Goal: Transaction & Acquisition: Purchase product/service

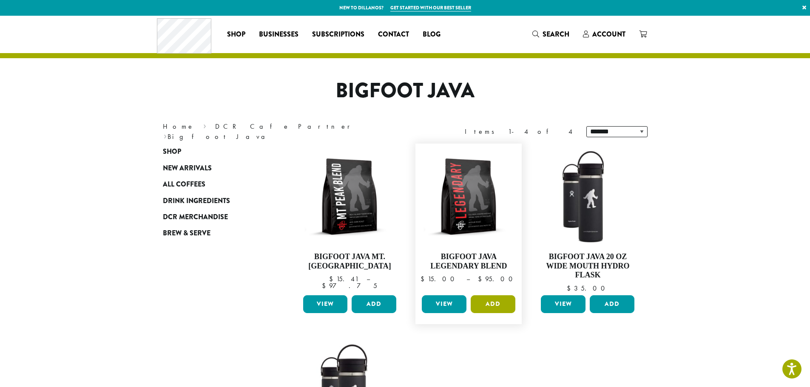
drag, startPoint x: 502, startPoint y: 299, endPoint x: 496, endPoint y: 296, distance: 6.3
click at [500, 298] on button "Add" at bounding box center [493, 305] width 45 height 18
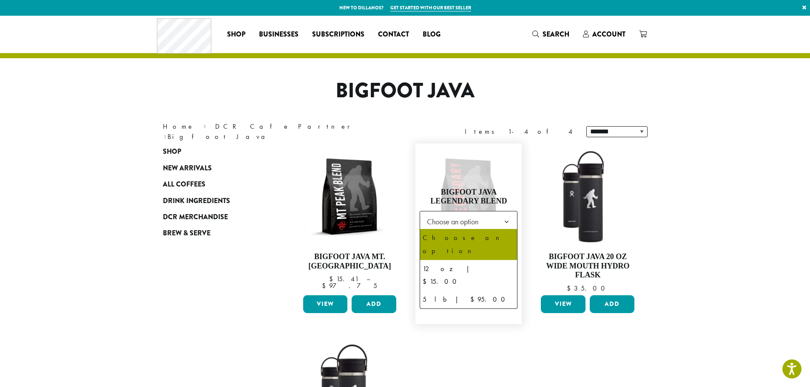
click at [452, 222] on span "Choose an option" at bounding box center [454, 221] width 63 height 17
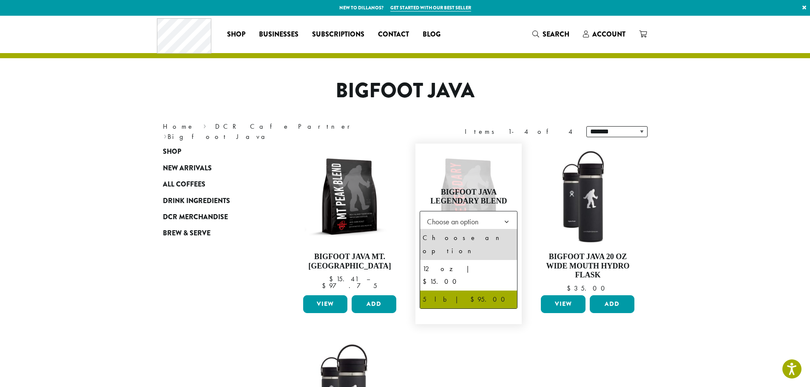
select select "**********"
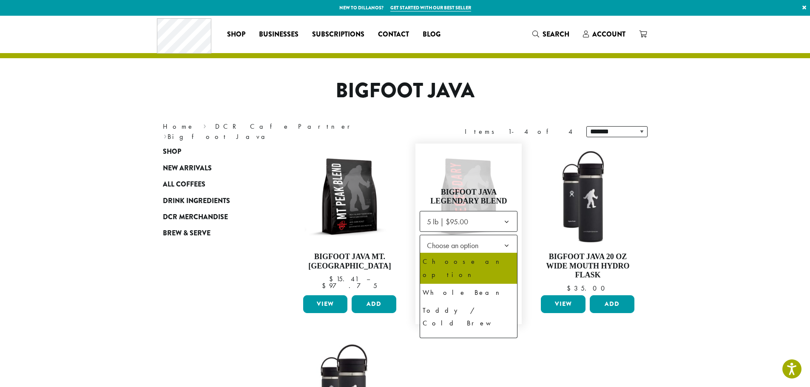
click at [438, 249] on span "Choose an option" at bounding box center [454, 245] width 63 height 17
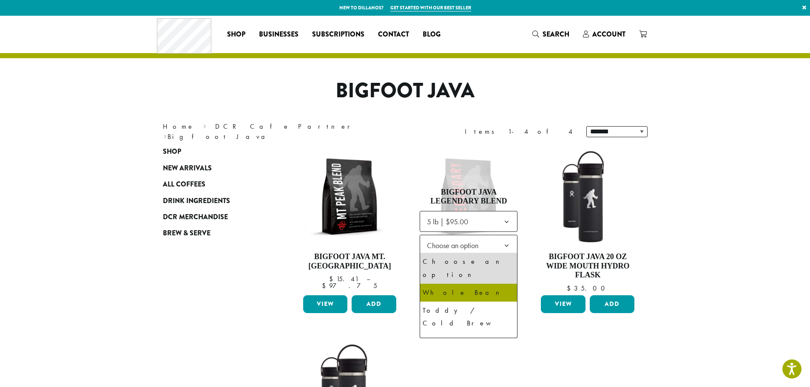
select select "**********"
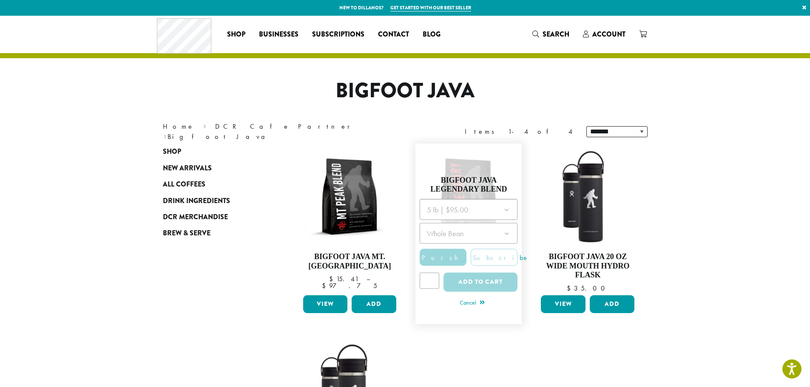
click at [429, 272] on div at bounding box center [469, 248] width 98 height 98
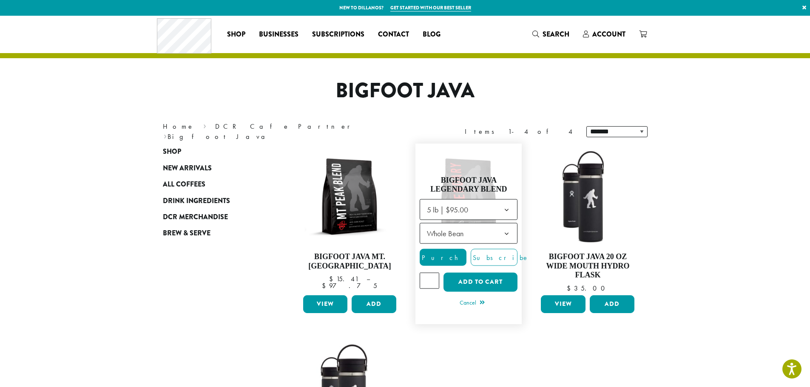
click at [435, 288] on input "*" at bounding box center [430, 281] width 20 height 16
click at [429, 276] on input "*" at bounding box center [430, 281] width 20 height 16
type input "*"
click at [433, 276] on input "*" at bounding box center [430, 281] width 20 height 16
click at [468, 280] on button "Add to cart" at bounding box center [480, 282] width 74 height 19
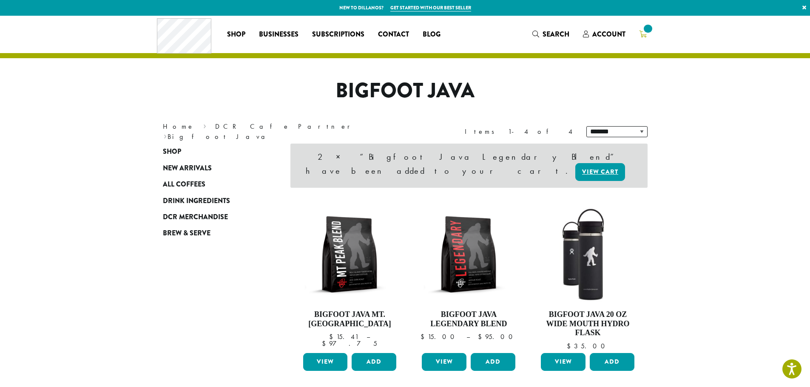
click at [649, 34] on span at bounding box center [647, 28] width 11 height 11
click at [645, 31] on span "2" at bounding box center [647, 28] width 11 height 11
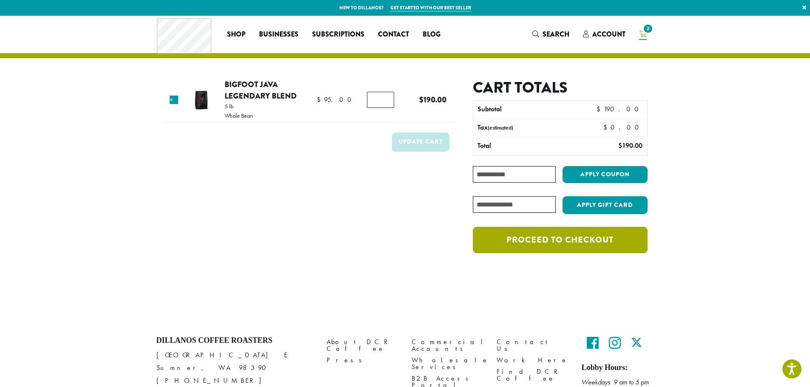
click at [527, 233] on link "Proceed to checkout" at bounding box center [560, 240] width 174 height 26
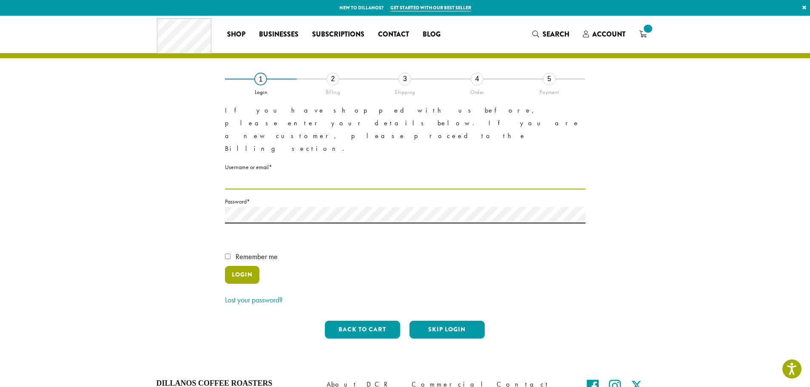
type input "**********"
click at [236, 266] on button "Login" at bounding box center [242, 275] width 34 height 18
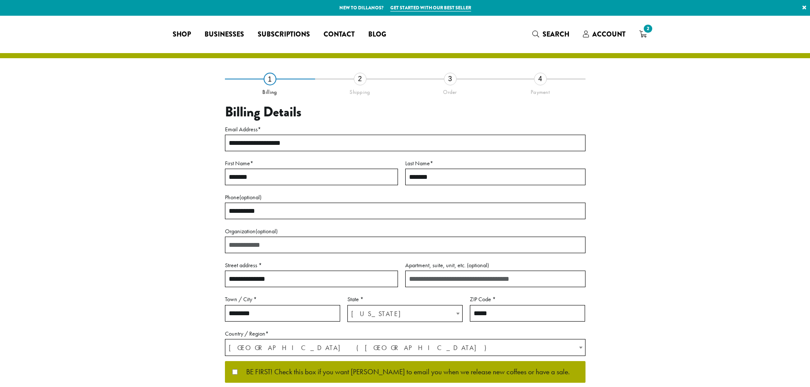
select select "**"
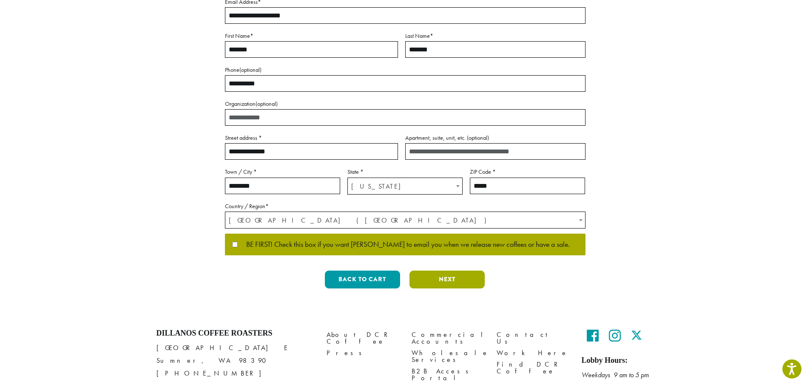
click at [431, 285] on button "Next" at bounding box center [446, 280] width 75 height 18
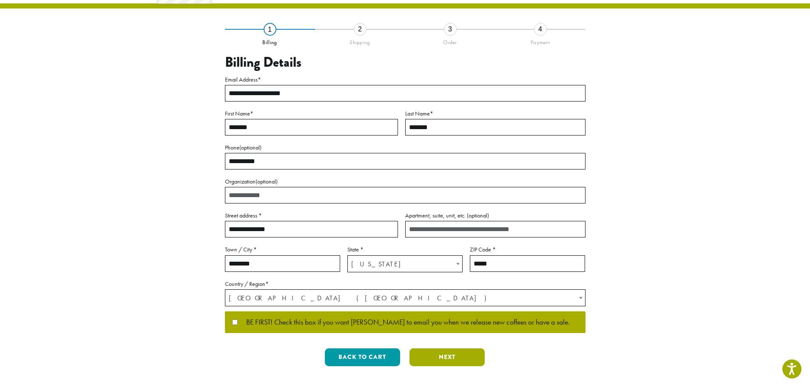
scroll to position [0, 0]
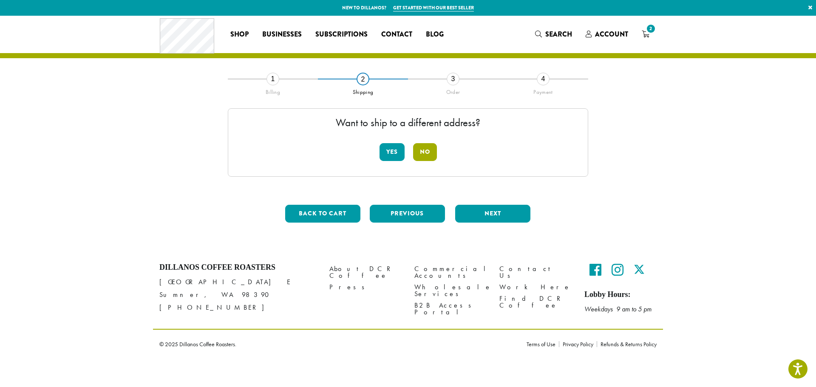
click at [424, 146] on button "No" at bounding box center [425, 152] width 24 height 18
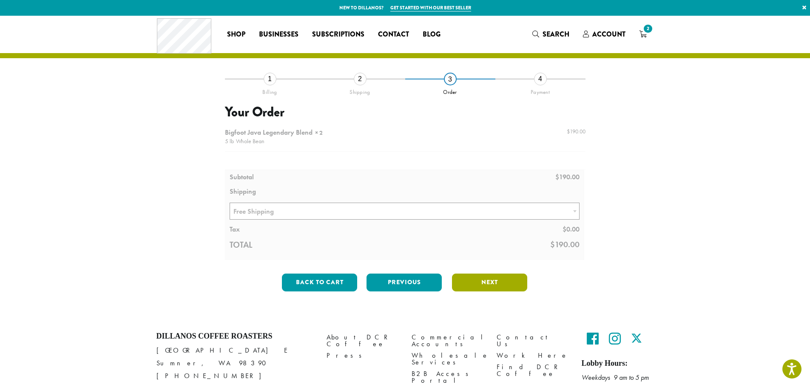
click at [476, 286] on button "Next" at bounding box center [489, 283] width 75 height 18
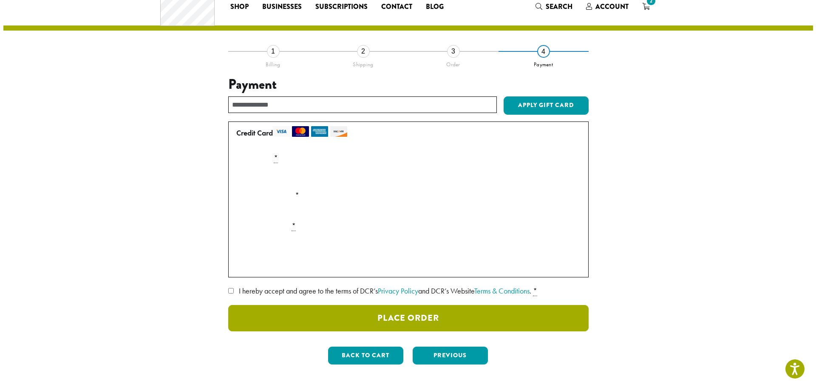
scroll to position [43, 0]
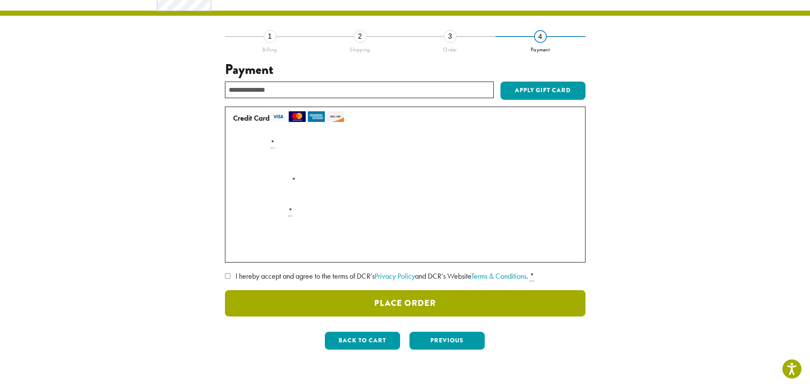
click at [440, 303] on button "Place Order" at bounding box center [405, 303] width 361 height 26
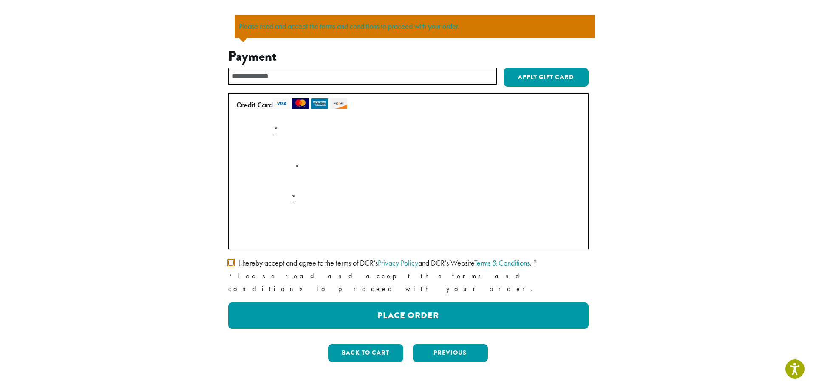
scroll to position [117, 0]
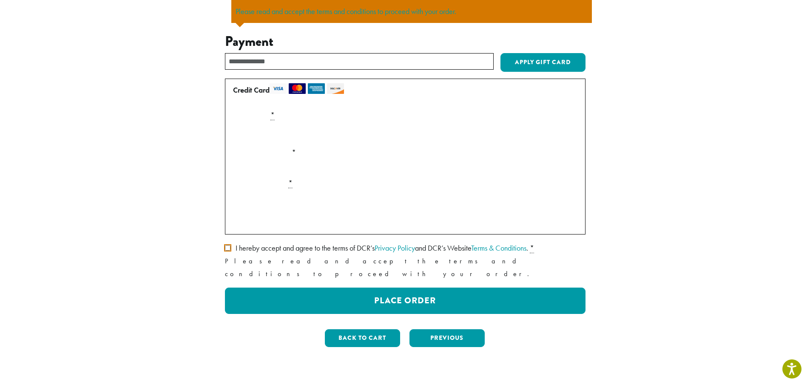
click at [236, 250] on span "I hereby accept and agree to the terms of DCR’s Privacy Policy and DCR’s Websit…" at bounding box center [382, 248] width 293 height 10
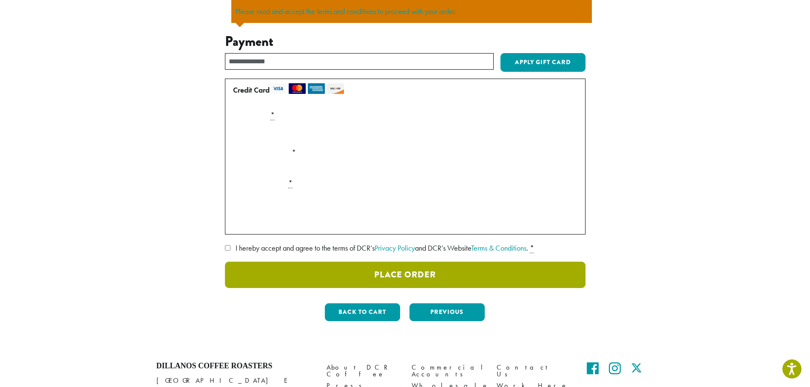
click at [435, 280] on button "Place Order" at bounding box center [405, 275] width 361 height 26
